Goal: Task Accomplishment & Management: Manage account settings

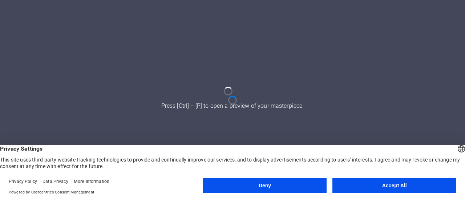
click at [397, 183] on button "Accept All" at bounding box center [394, 185] width 124 height 15
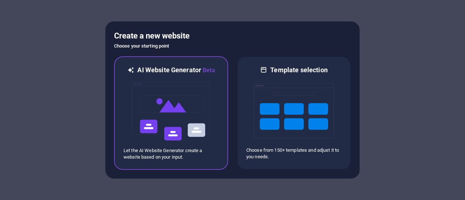
click at [206, 133] on img at bounding box center [171, 111] width 80 height 73
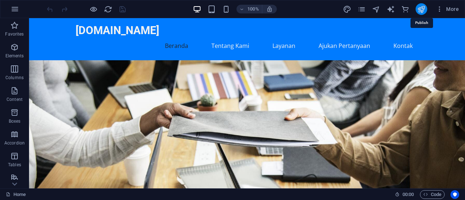
click at [418, 11] on icon "publish" at bounding box center [421, 9] width 8 height 8
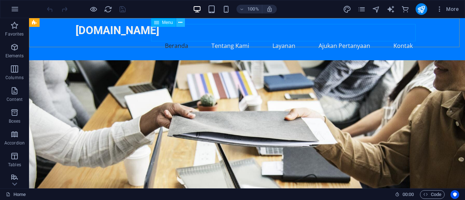
click at [182, 24] on button at bounding box center [180, 22] width 9 height 9
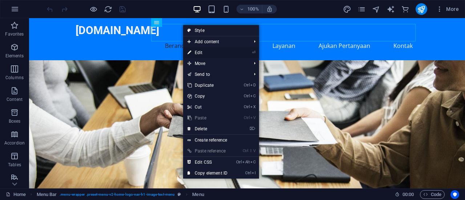
click at [204, 52] on link "⏎ Edit" at bounding box center [207, 52] width 49 height 11
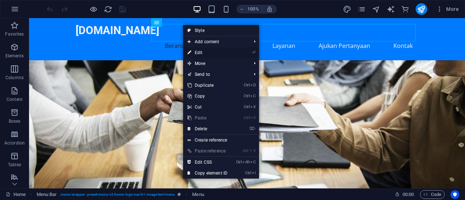
select select
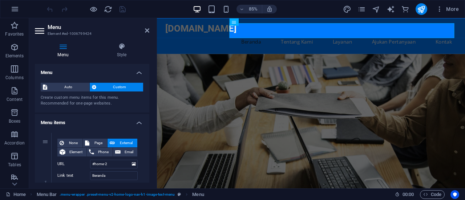
click at [236, 66] on figure at bounding box center [338, 155] width 362 height 191
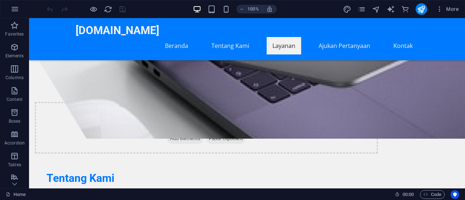
scroll to position [477, 0]
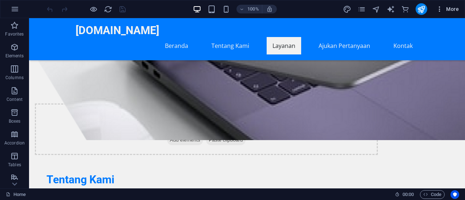
click at [451, 9] on span "More" at bounding box center [447, 8] width 23 height 7
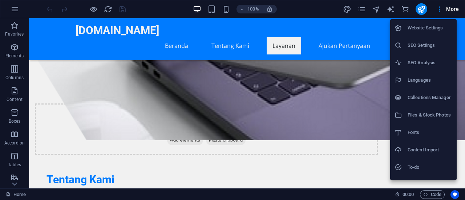
click at [420, 24] on h6 "Website Settings" at bounding box center [429, 28] width 45 height 9
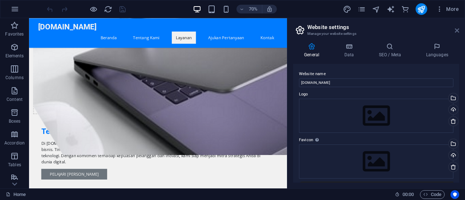
click at [456, 32] on icon at bounding box center [457, 31] width 4 height 6
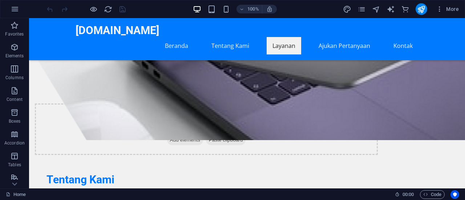
click at [357, 10] on div "More" at bounding box center [402, 9] width 119 height 12
click at [360, 10] on icon "pages" at bounding box center [361, 9] width 8 height 8
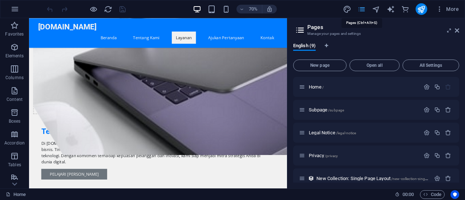
click at [360, 10] on icon "pages" at bounding box center [361, 9] width 8 height 8
click at [303, 87] on icon at bounding box center [302, 87] width 6 height 6
click at [387, 88] on p "Home /" at bounding box center [363, 87] width 109 height 5
click at [426, 88] on icon "button" at bounding box center [426, 87] width 6 height 6
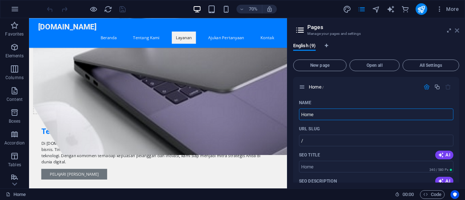
click at [456, 28] on icon at bounding box center [457, 31] width 4 height 6
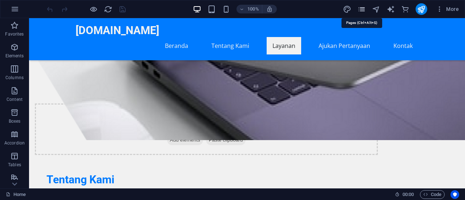
click at [358, 12] on icon "pages" at bounding box center [361, 9] width 8 height 8
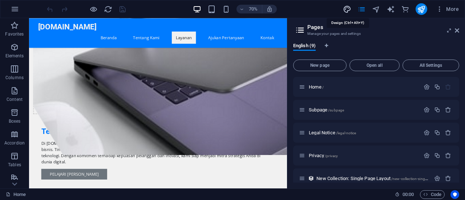
drag, startPoint x: 358, startPoint y: 12, endPoint x: 350, endPoint y: 11, distance: 8.4
click at [350, 11] on div "More" at bounding box center [402, 9] width 119 height 12
click at [350, 11] on icon "design" at bounding box center [347, 9] width 8 height 8
select select "px"
select select "200"
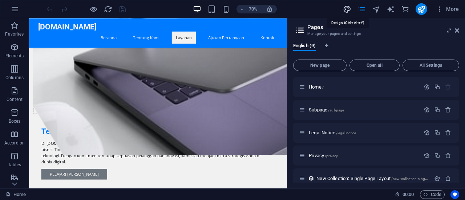
select select "px"
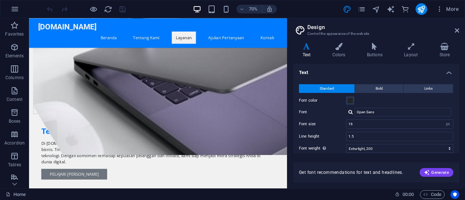
click at [149, 11] on div "70% More" at bounding box center [253, 9] width 416 height 12
click at [11, 10] on icon "button" at bounding box center [15, 9] width 9 height 9
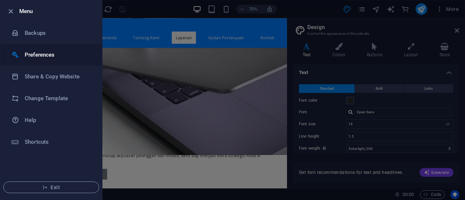
click at [39, 58] on h6 "Preferences" at bounding box center [58, 54] width 67 height 9
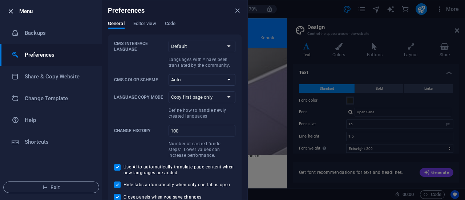
click at [13, 9] on icon "button" at bounding box center [11, 11] width 8 height 8
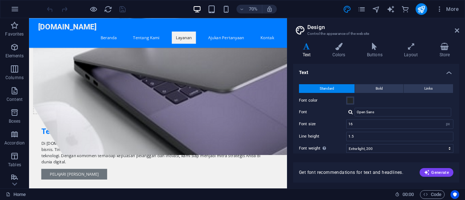
click at [324, 12] on div "70% More" at bounding box center [253, 9] width 416 height 12
drag, startPoint x: 461, startPoint y: 33, endPoint x: 457, endPoint y: 30, distance: 5.4
click at [457, 30] on aside "Design Control the appearance of the website Variants Text Colors Buttons Layou…" at bounding box center [376, 103] width 178 height 170
click at [457, 30] on icon at bounding box center [457, 31] width 4 height 6
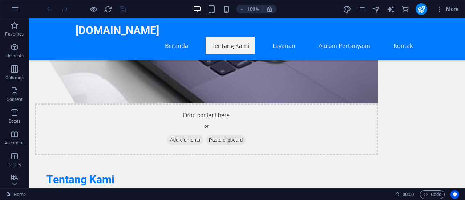
scroll to position [0, 0]
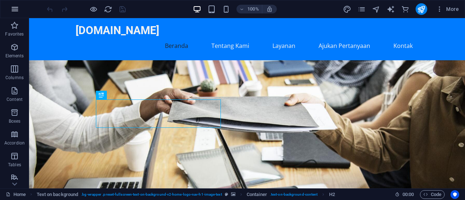
click at [10, 7] on button "button" at bounding box center [14, 8] width 17 height 17
